Goal: Check status

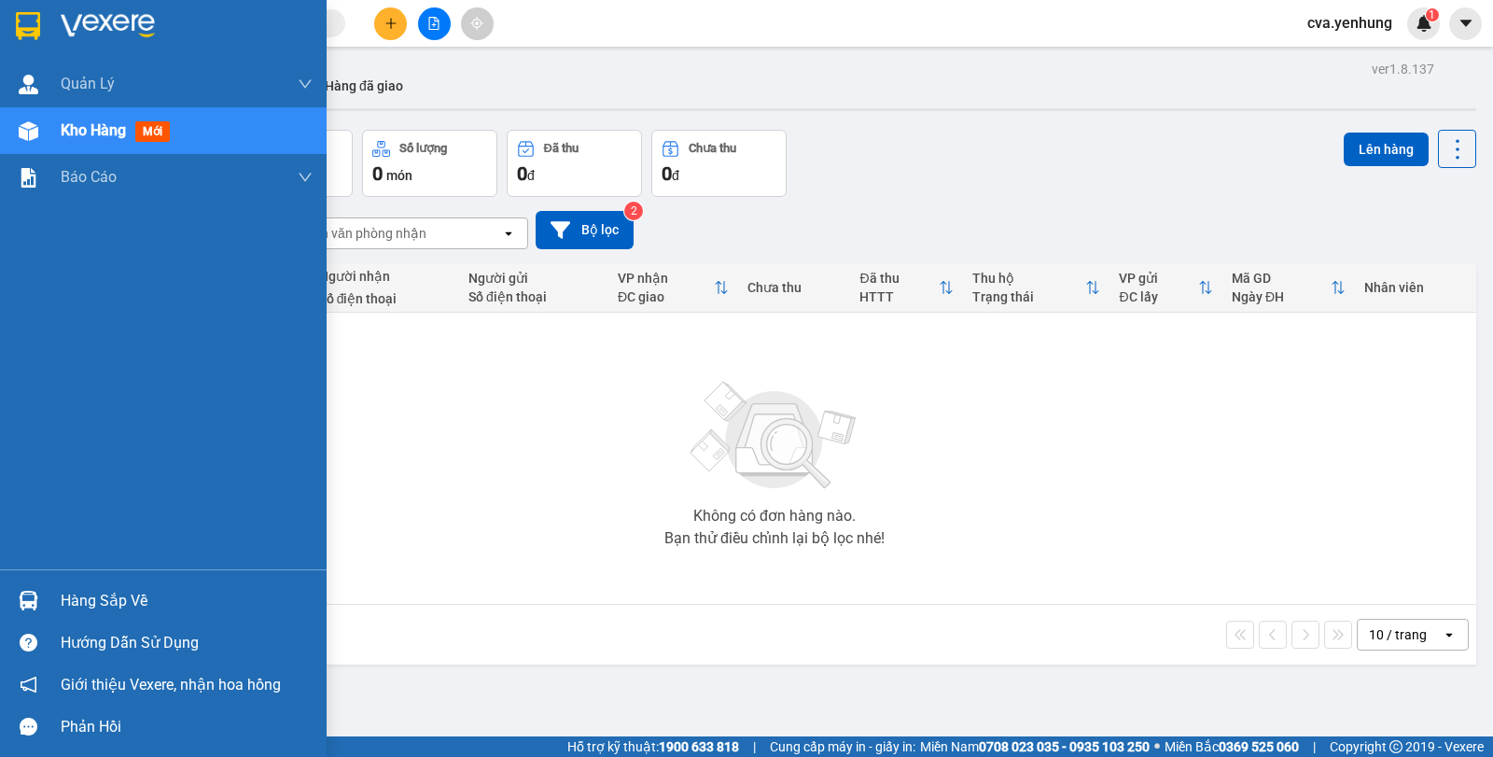
click at [95, 604] on div "Hàng sắp về" at bounding box center [187, 601] width 252 height 28
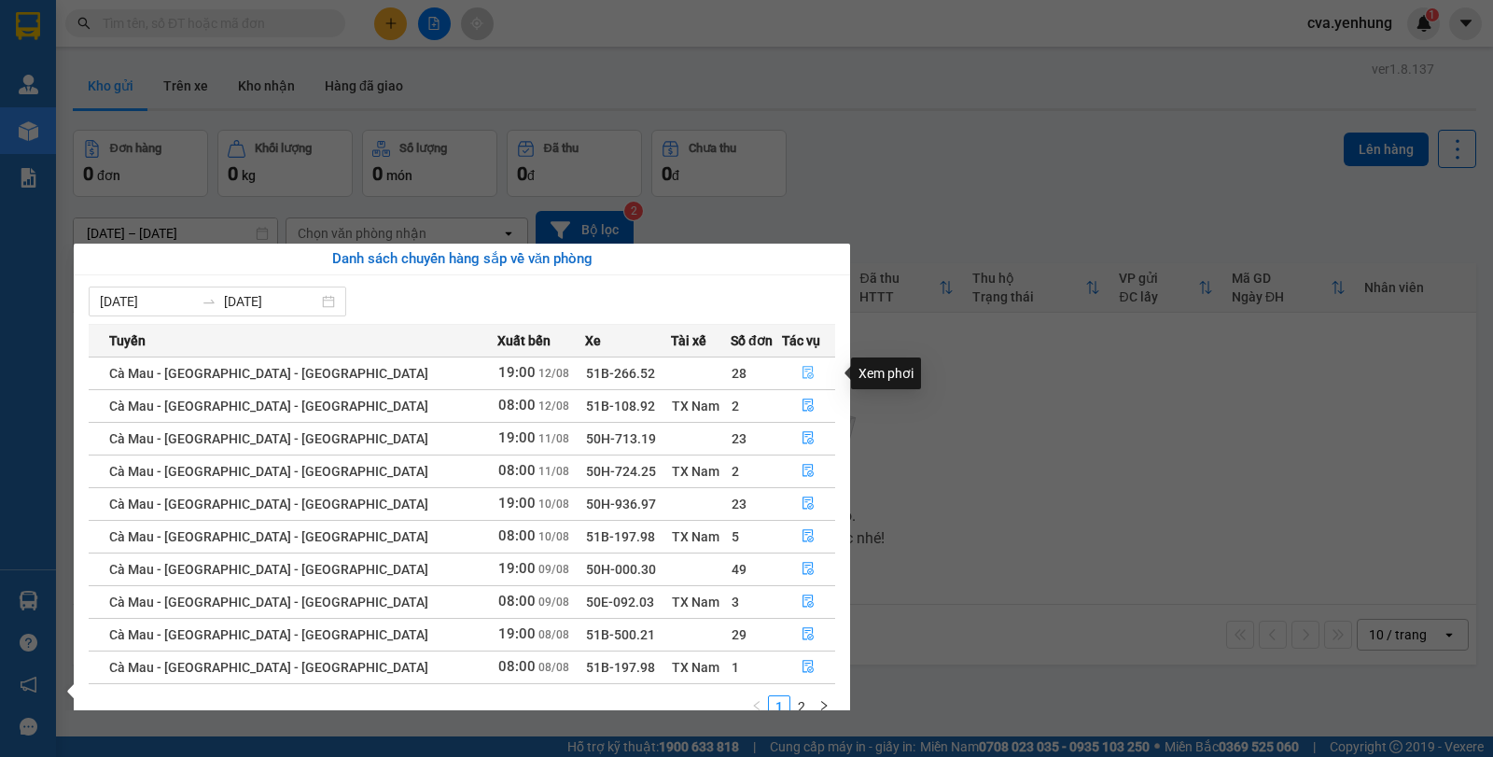
click at [801, 372] on icon "file-done" at bounding box center [807, 372] width 13 height 13
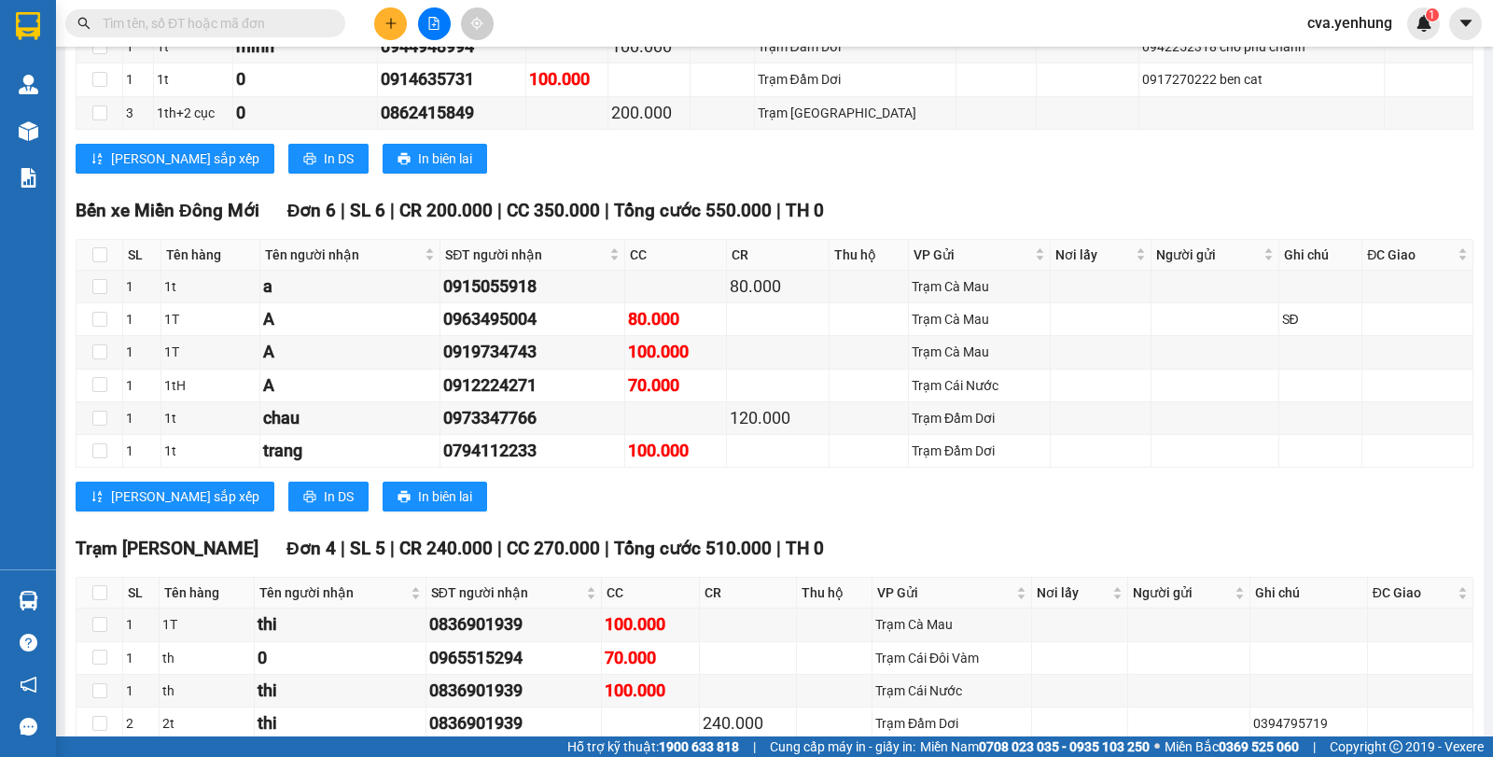
scroll to position [3416, 0]
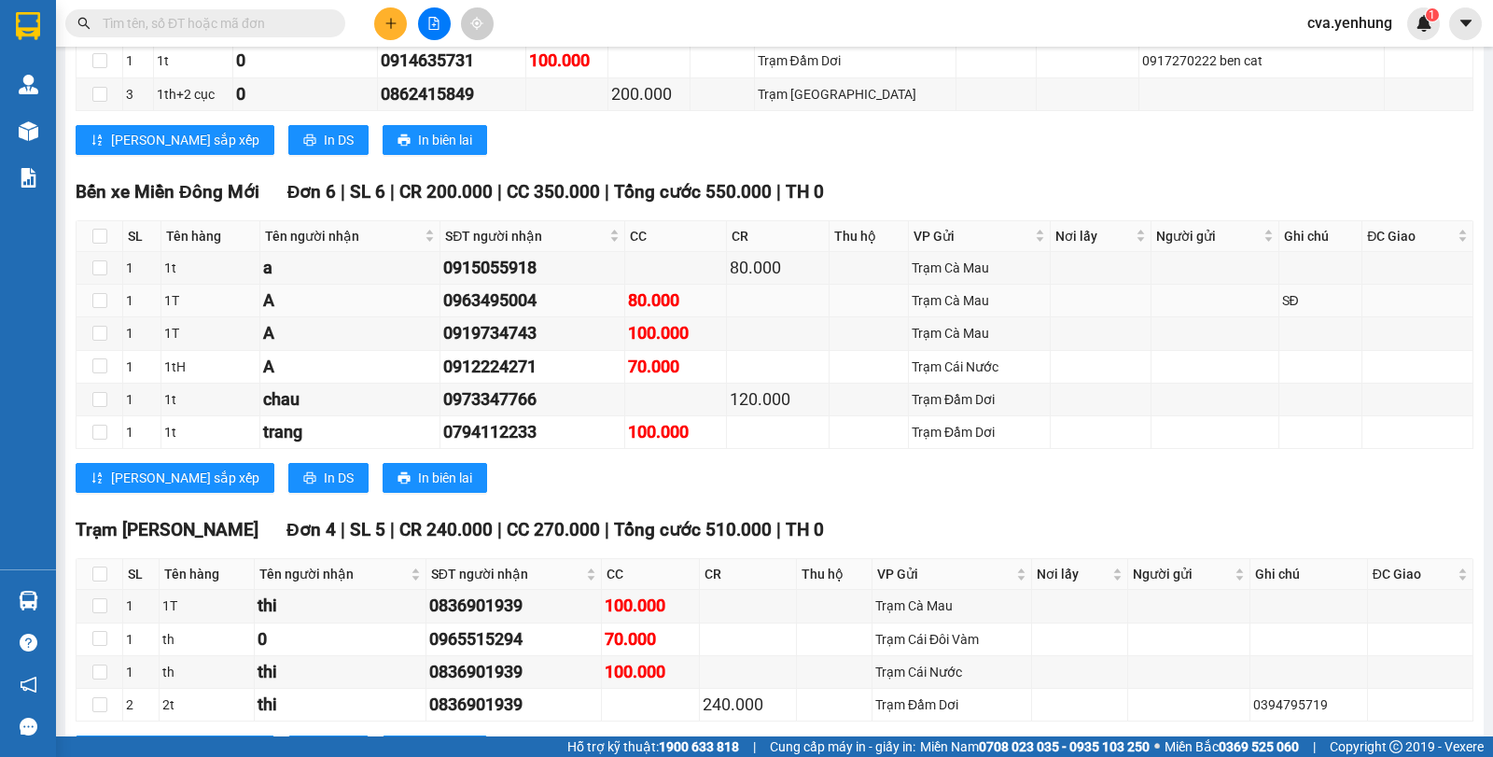
click at [580, 313] on div "0963495004" at bounding box center [532, 300] width 178 height 26
click at [592, 313] on div "0963495004" at bounding box center [532, 300] width 178 height 26
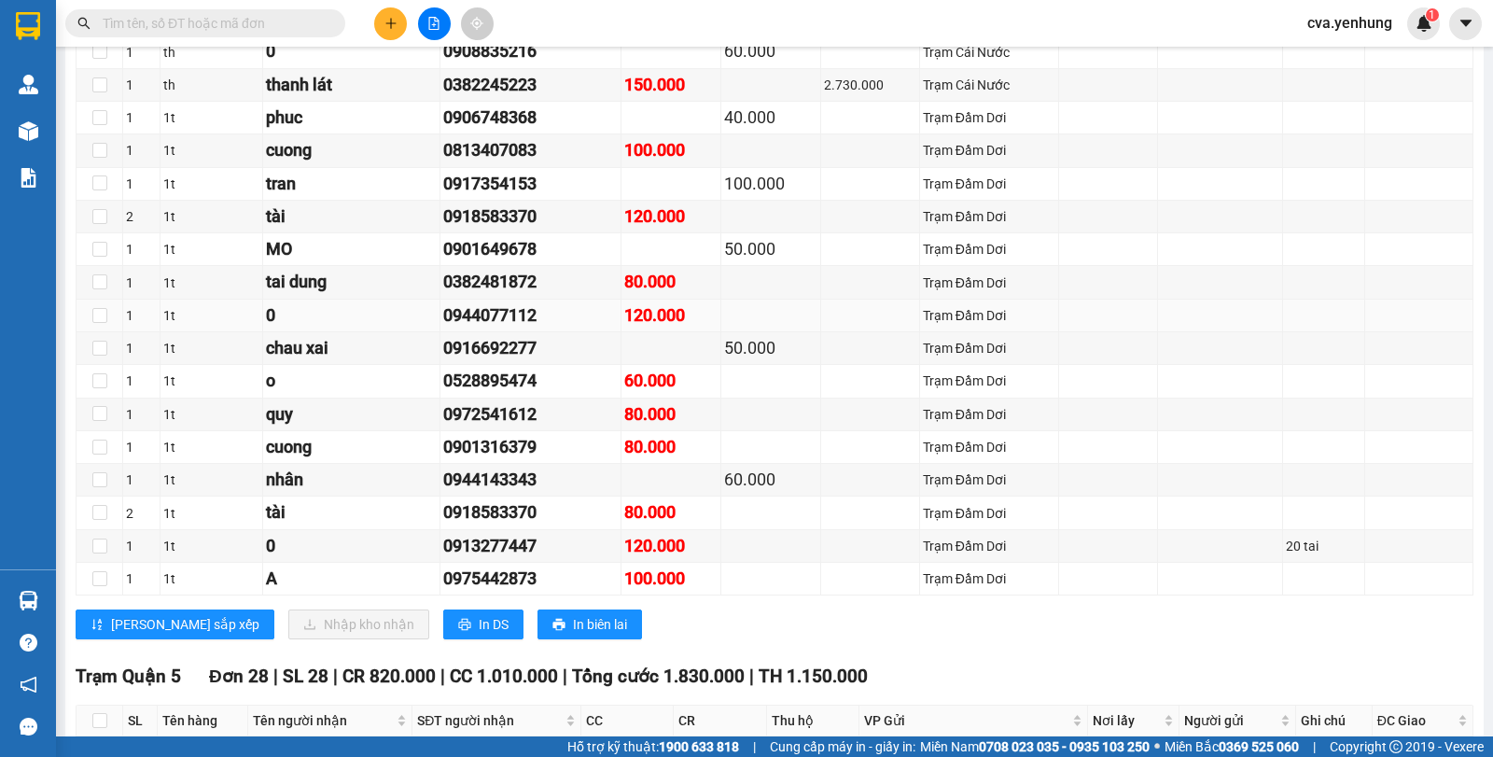
scroll to position [1377, 0]
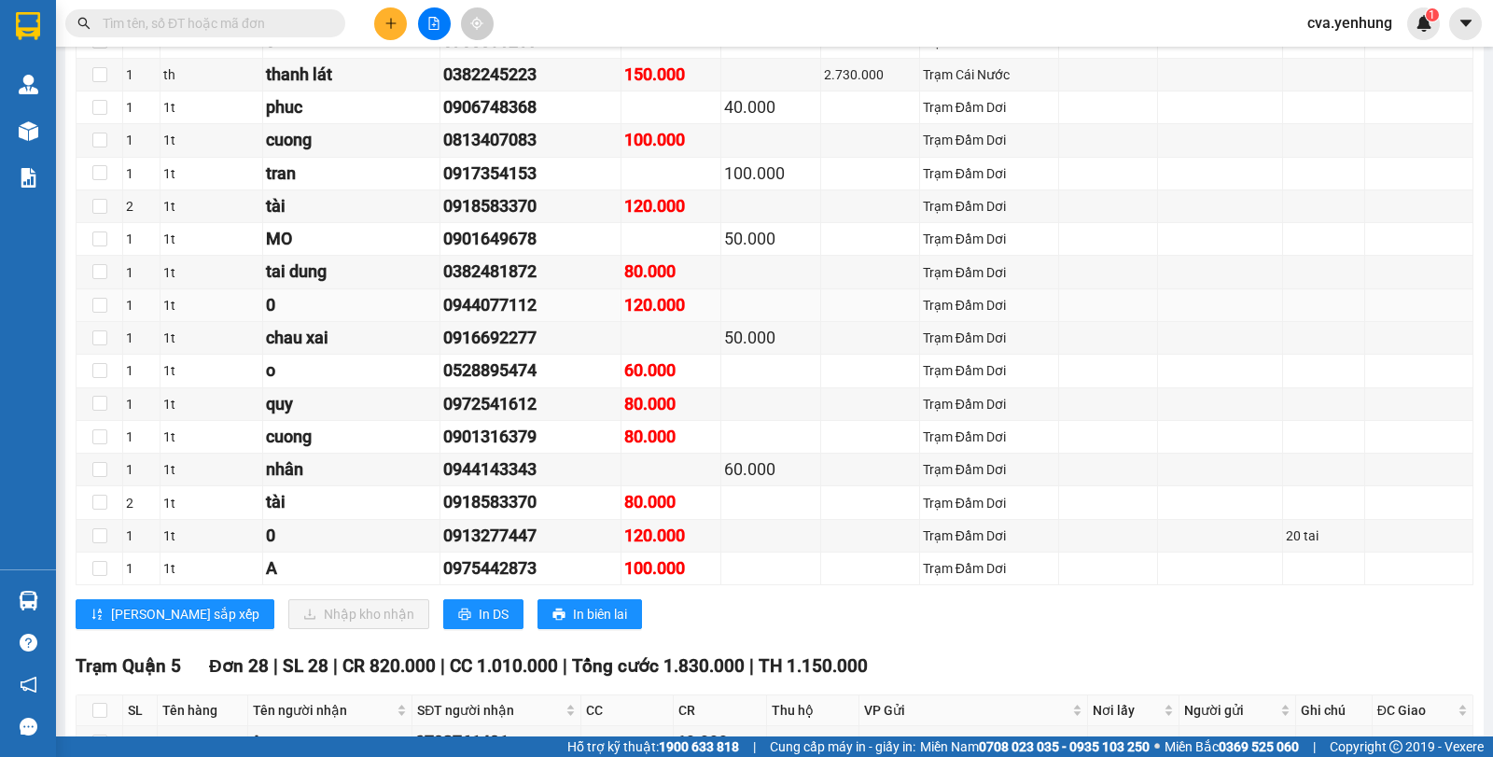
click at [561, 318] on div "0944077112" at bounding box center [530, 305] width 174 height 26
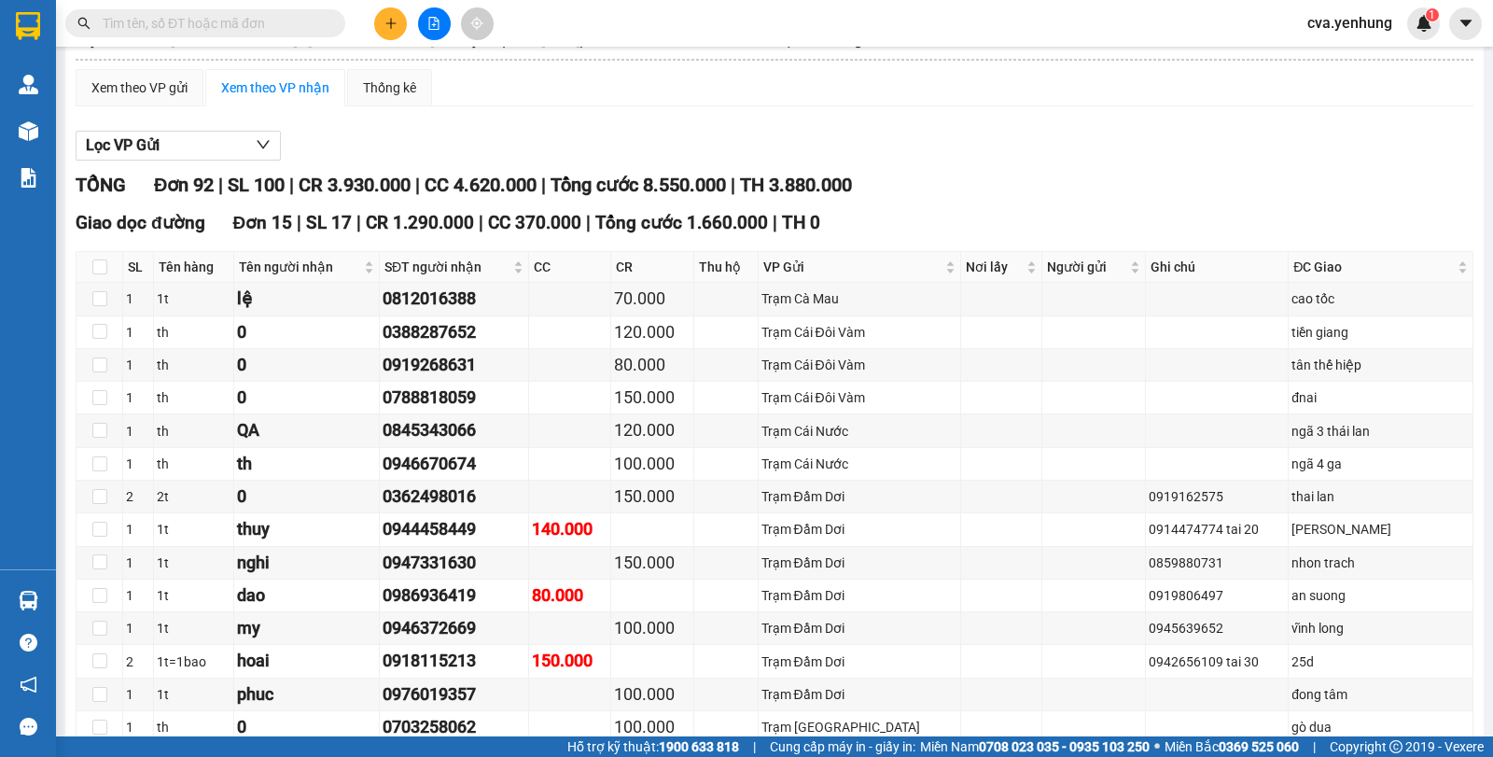
scroll to position [0, 0]
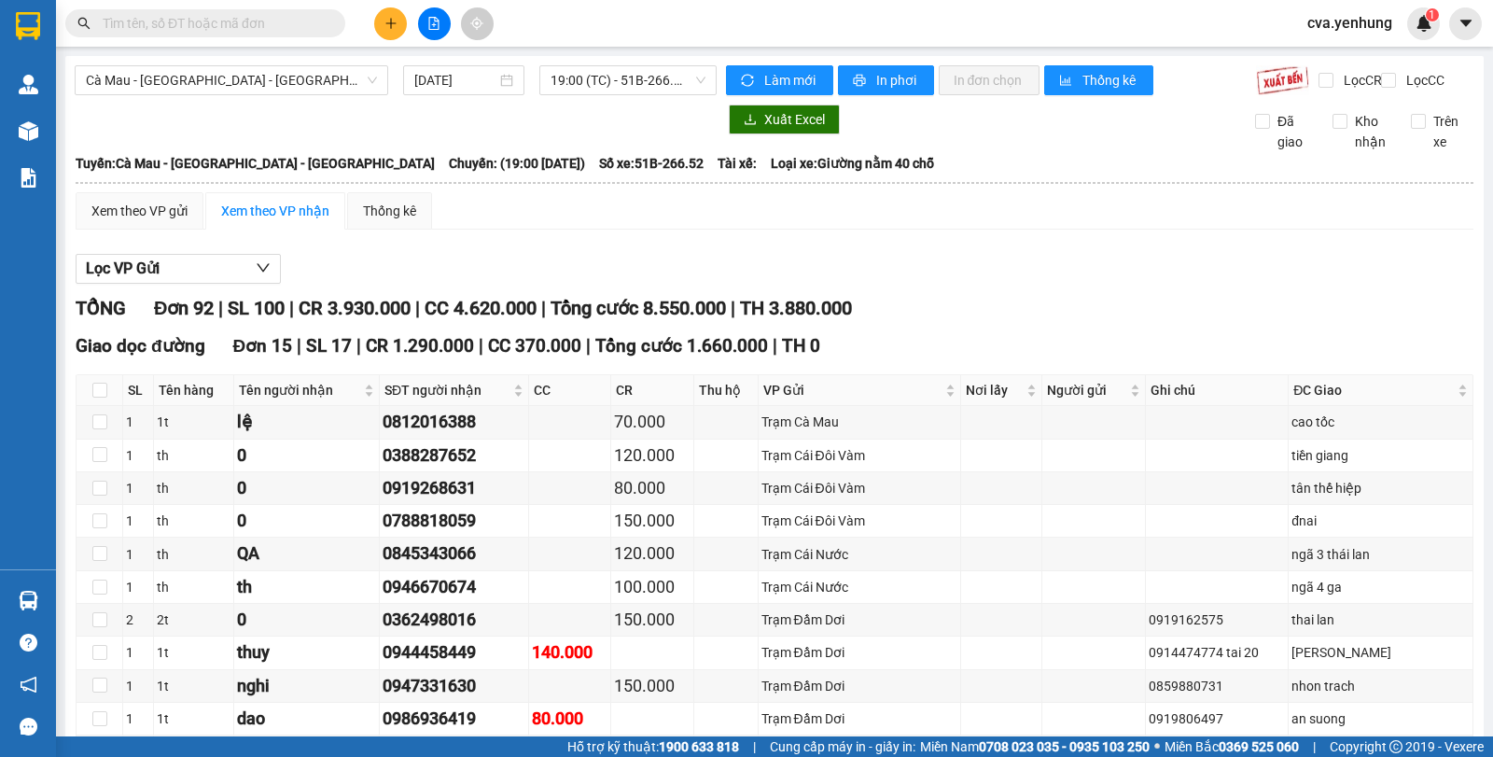
click at [359, 271] on div "Lọc VP Gửi" at bounding box center [774, 269] width 1397 height 31
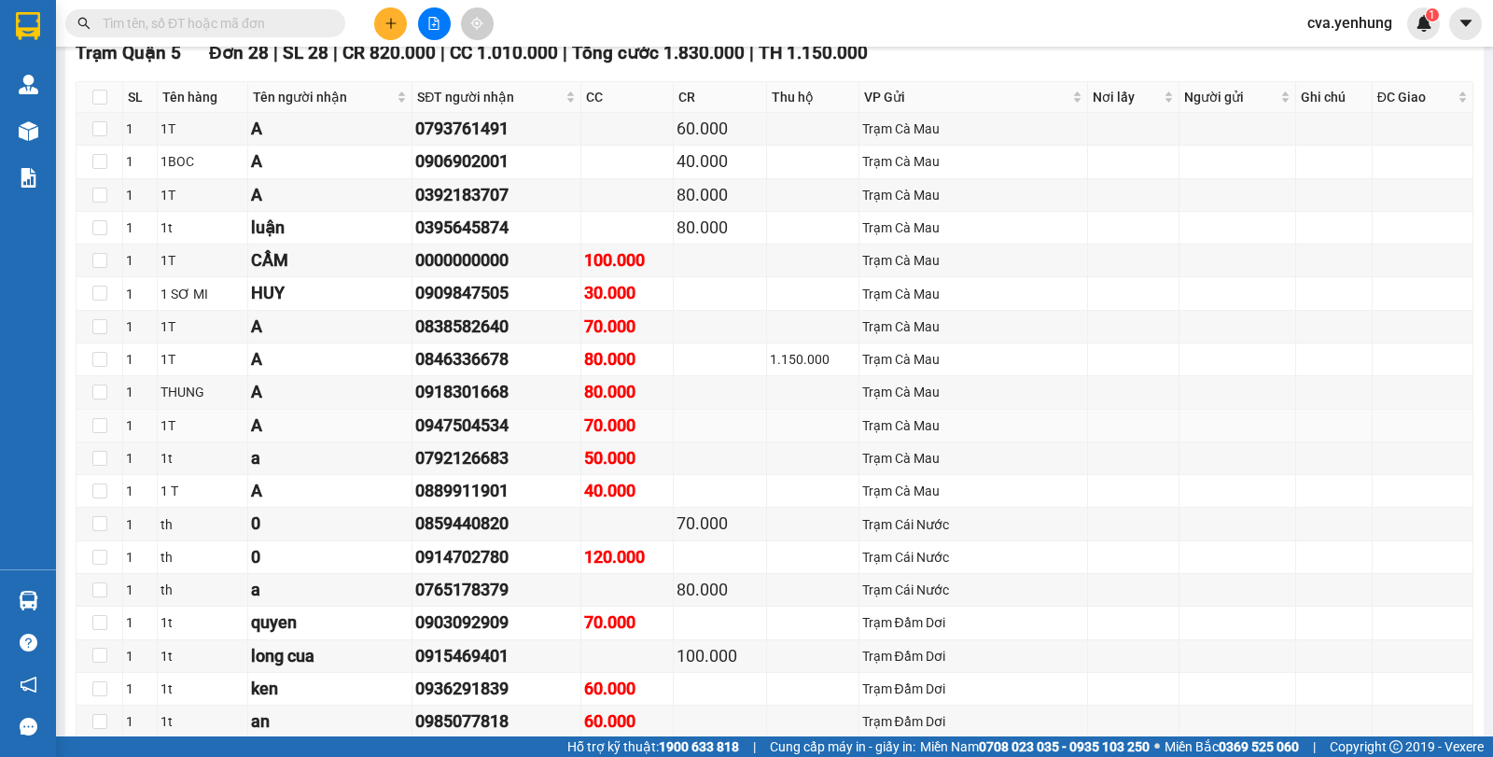
scroll to position [3513, 0]
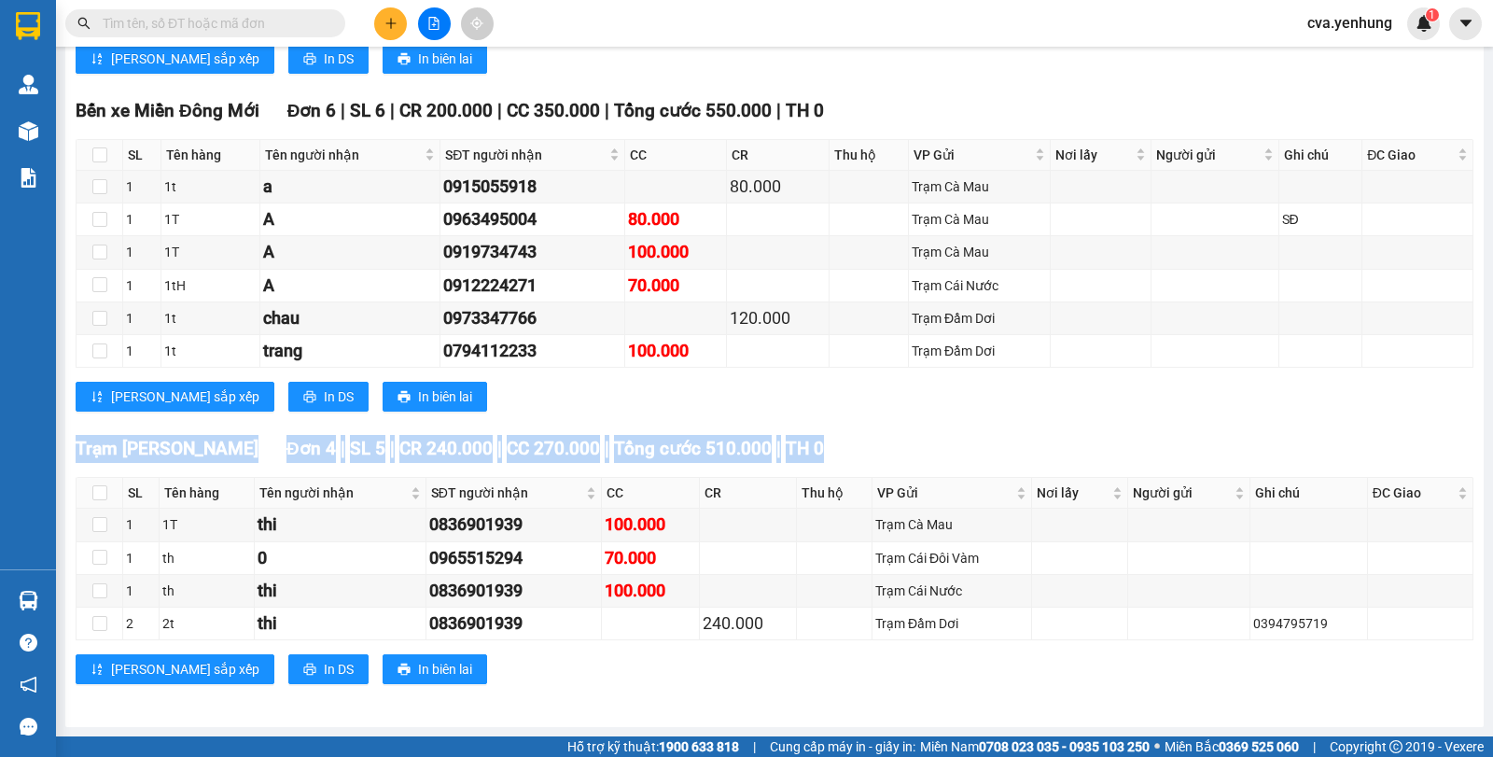
drag, startPoint x: 737, startPoint y: 446, endPoint x: 785, endPoint y: 421, distance: 54.7
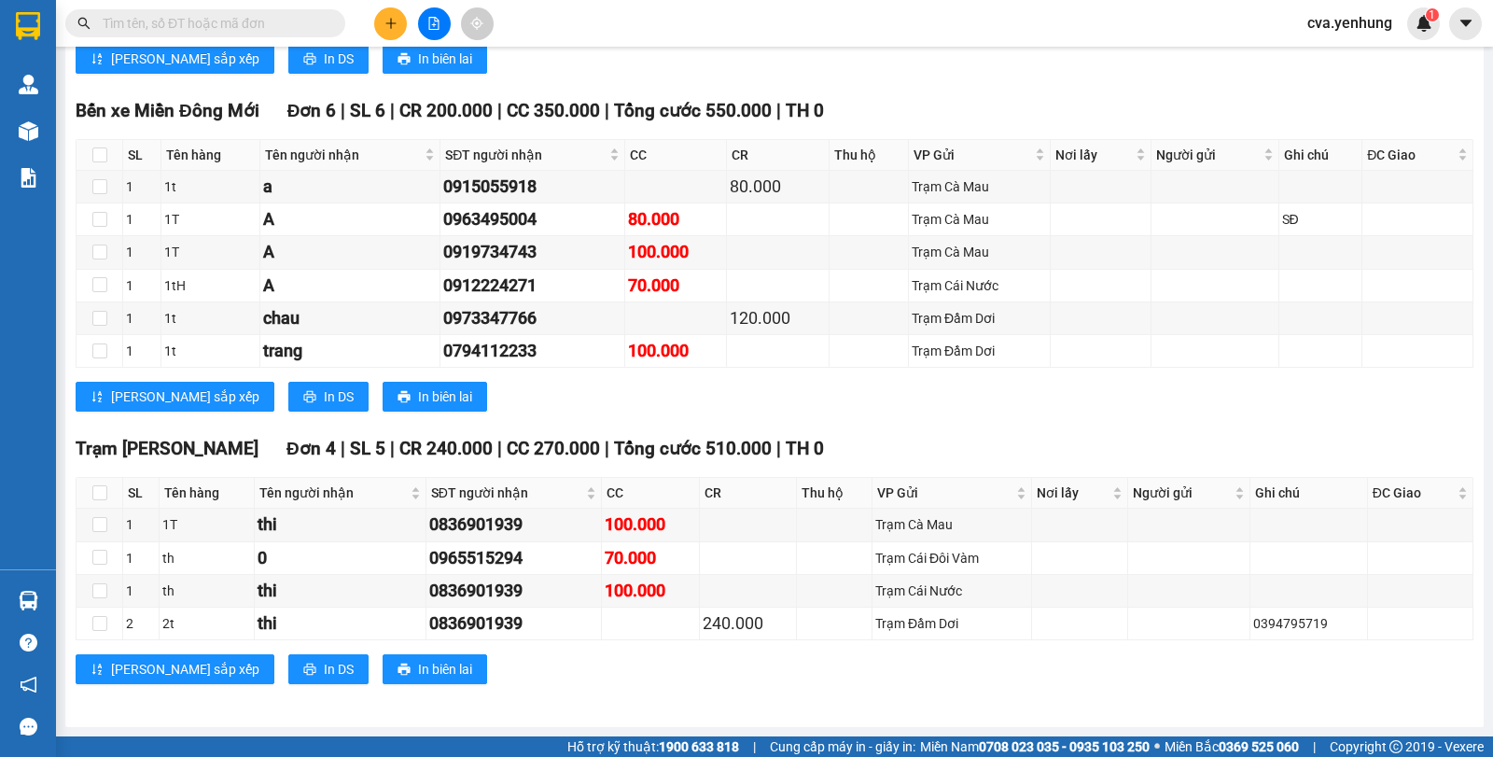
click at [785, 421] on div "Bến xe Miền [GEOGRAPHIC_DATA] 6 | SL 6 | CR 200.000 | CC 350.000 | Tổng cước 55…" at bounding box center [774, 261] width 1397 height 329
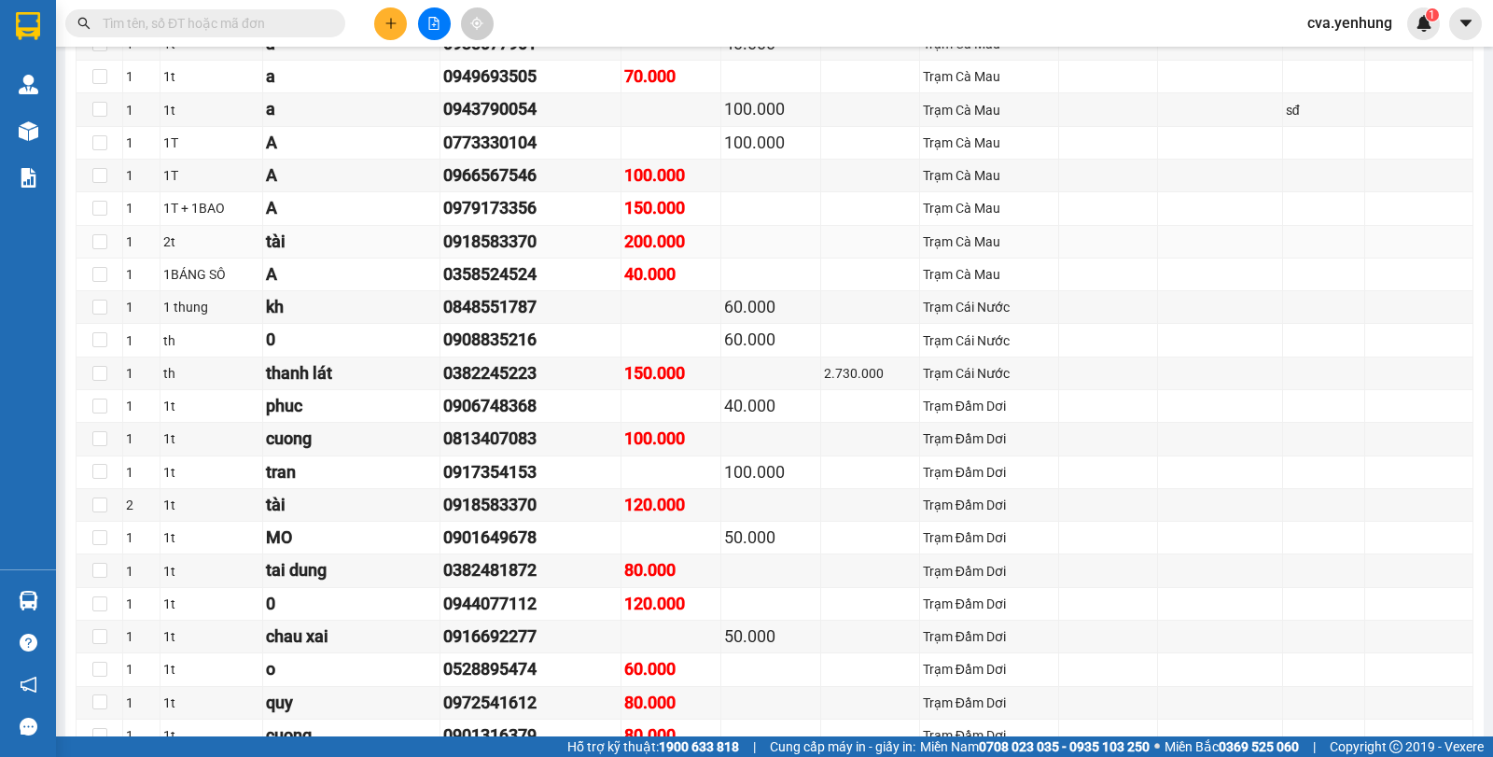
scroll to position [1102, 0]
